Goal: Answer question/provide support

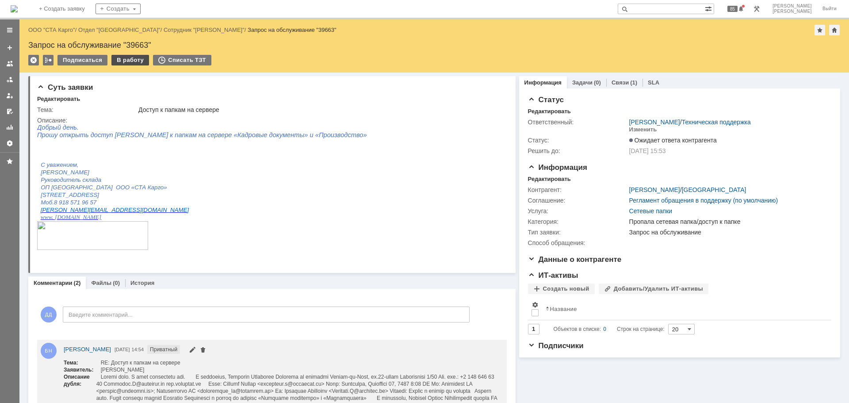
click at [136, 58] on div "В работу" at bounding box center [130, 60] width 38 height 11
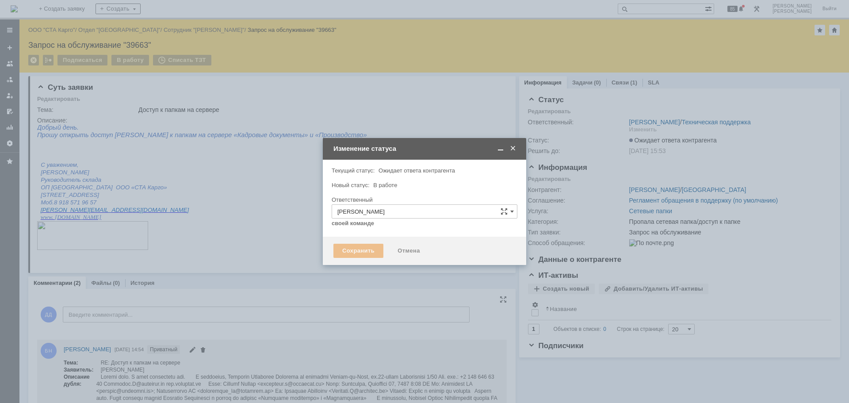
type input "Пропала сетевая папка/доступ к папке"
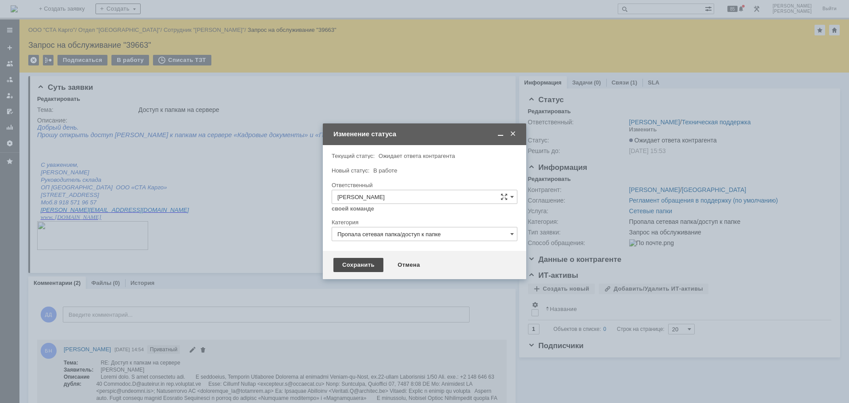
click at [356, 268] on div "Сохранить" at bounding box center [359, 265] width 50 height 14
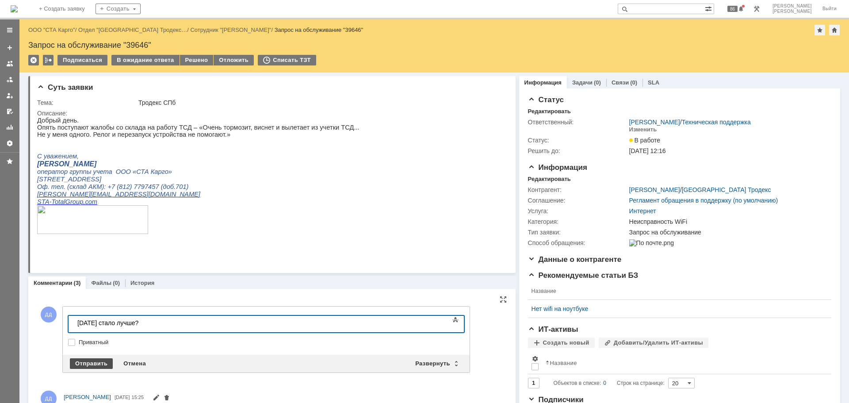
click at [99, 363] on div "Отправить" at bounding box center [91, 363] width 43 height 11
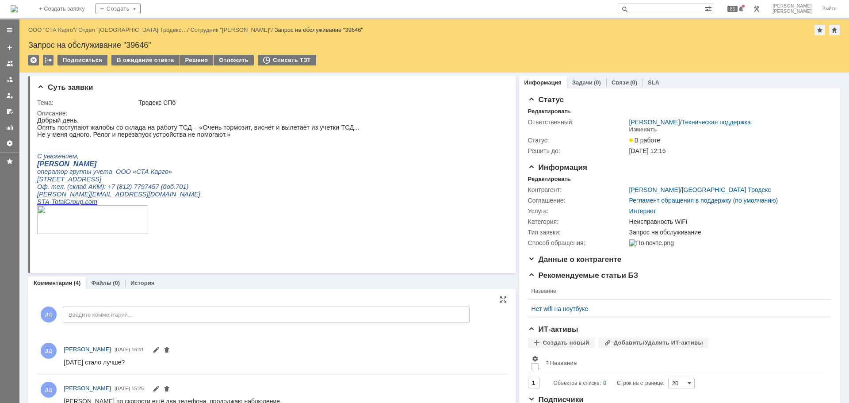
click at [8, 273] on div at bounding box center [9, 210] width 19 height 383
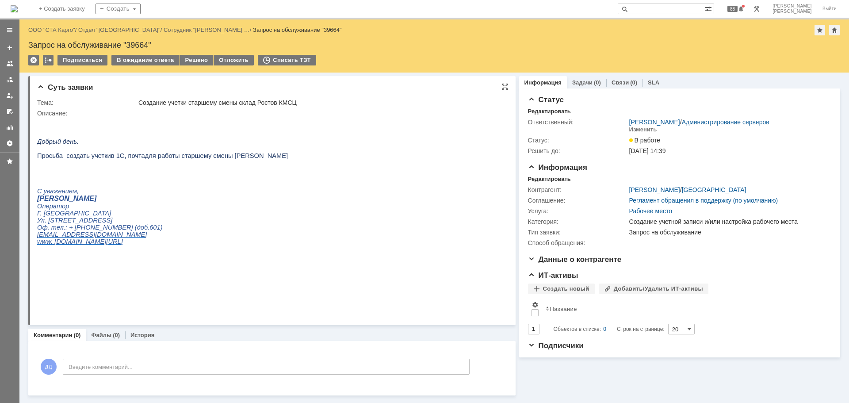
drag, startPoint x: 218, startPoint y: 160, endPoint x: 285, endPoint y: 159, distance: 67.2
click at [285, 159] on span "для работы старшему смены [PERSON_NAME]" at bounding box center [216, 155] width 143 height 7
copy span "[PERSON_NAME]"
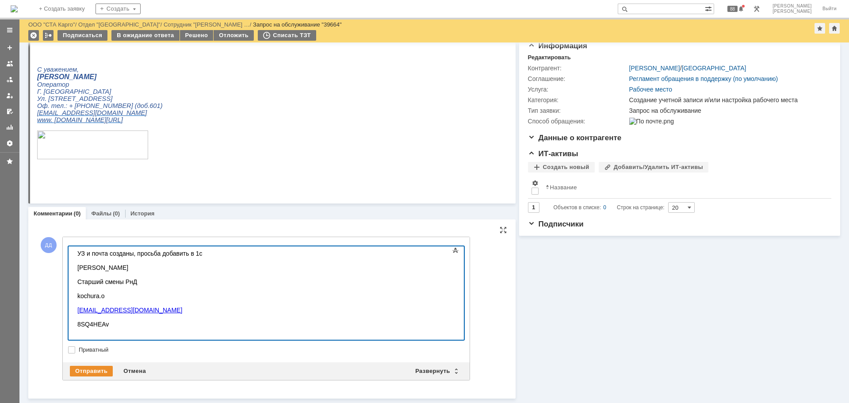
scroll to position [90, 0]
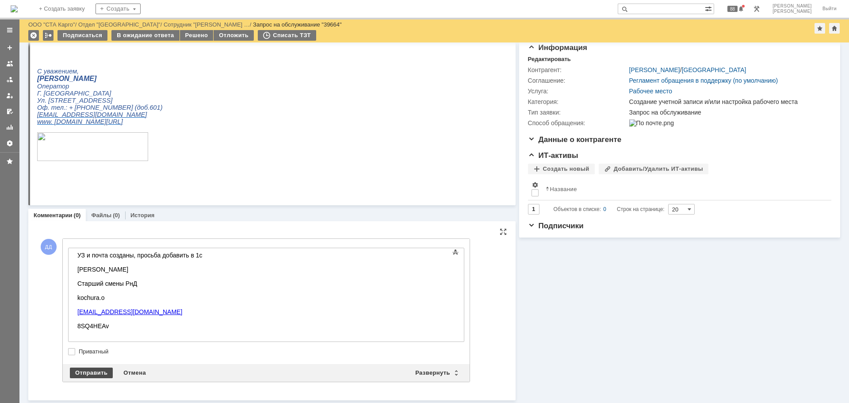
click at [89, 368] on div "Отправить" at bounding box center [91, 373] width 43 height 11
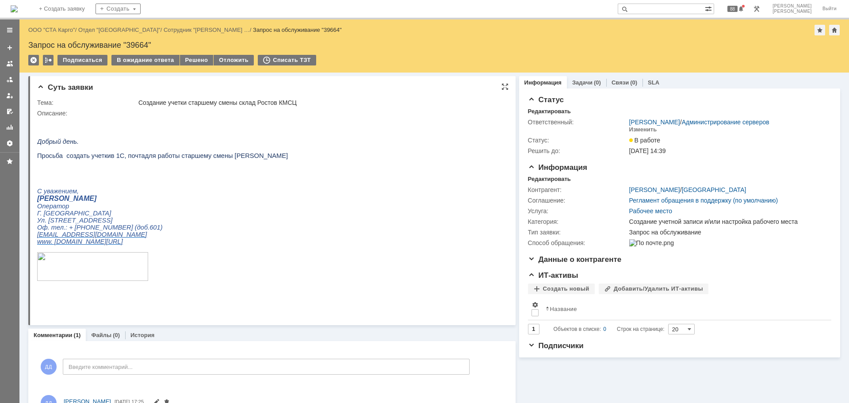
scroll to position [0, 0]
click at [640, 130] on div "Изменить" at bounding box center [643, 129] width 28 height 7
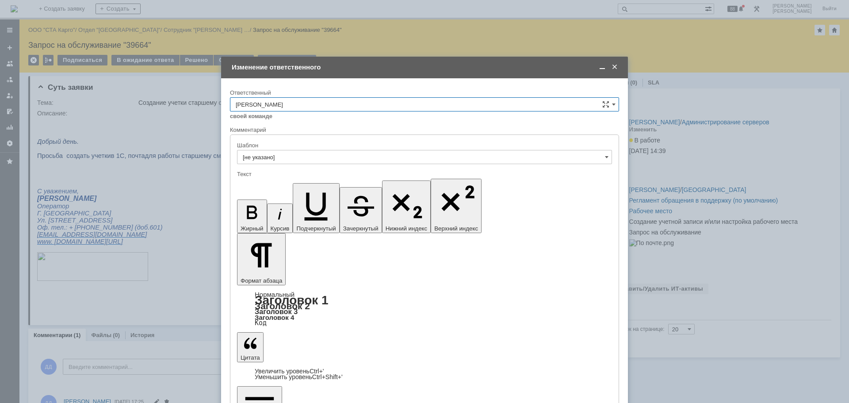
click at [341, 111] on div "себе своей команде" at bounding box center [424, 115] width 389 height 8
click at [345, 102] on input "[PERSON_NAME]" at bounding box center [424, 104] width 389 height 14
click at [306, 153] on div "Поддержка 1С" at bounding box center [424, 149] width 388 height 14
type input "Поддержка 1С"
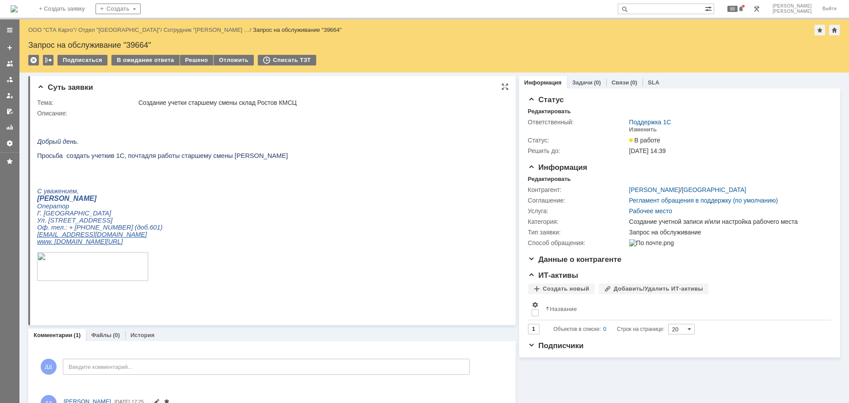
scroll to position [0, 0]
click at [285, 231] on p "Оф. тел.: + [PHONE_NUMBER] (доб.601)" at bounding box center [162, 227] width 251 height 7
click at [47, 152] on p at bounding box center [162, 148] width 251 height 7
click at [53, 180] on p at bounding box center [162, 176] width 251 height 7
